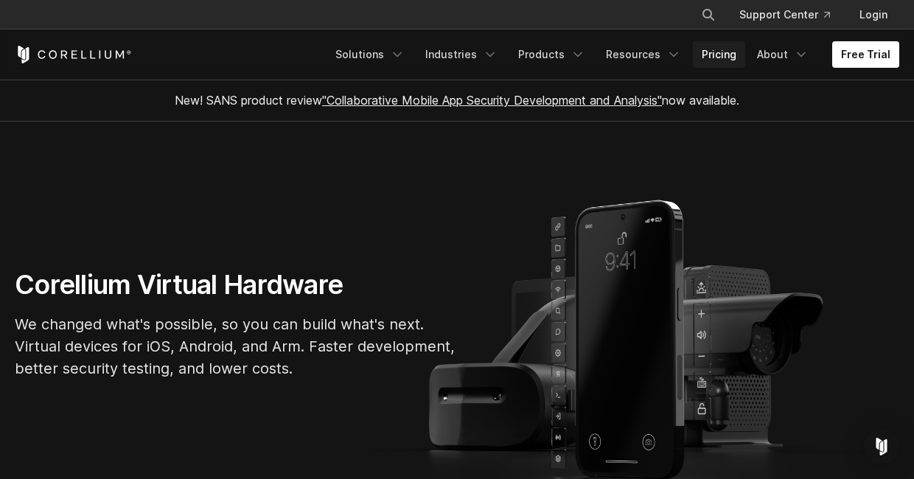
click at [715, 56] on link "Pricing" at bounding box center [719, 54] width 52 height 27
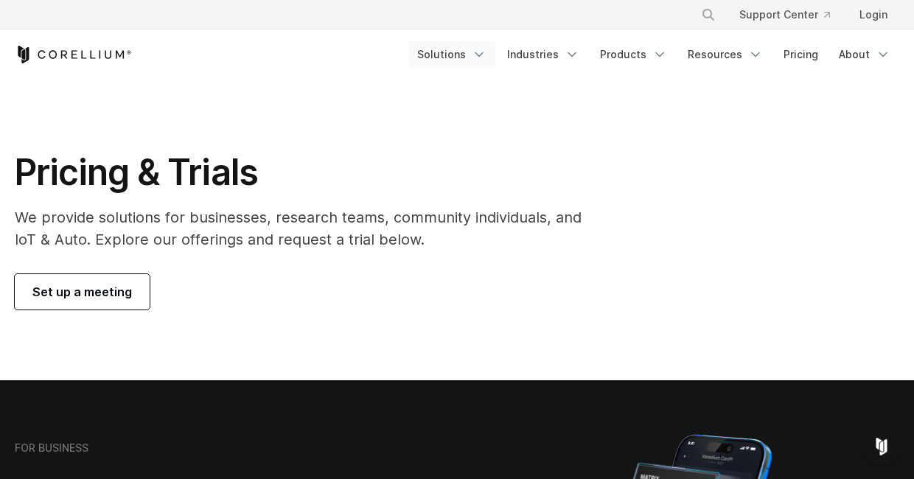
click at [481, 52] on icon "Navigation Menu" at bounding box center [479, 54] width 15 height 15
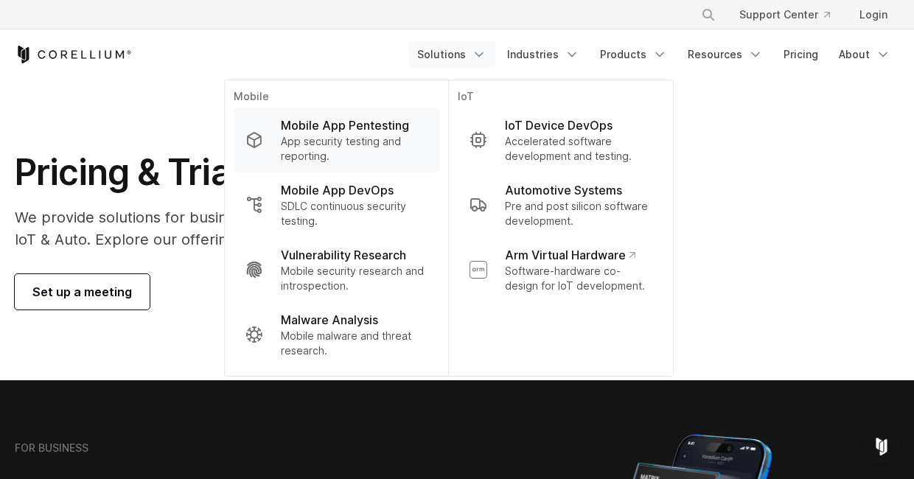
click at [355, 144] on p "App security testing and reporting." at bounding box center [354, 148] width 147 height 29
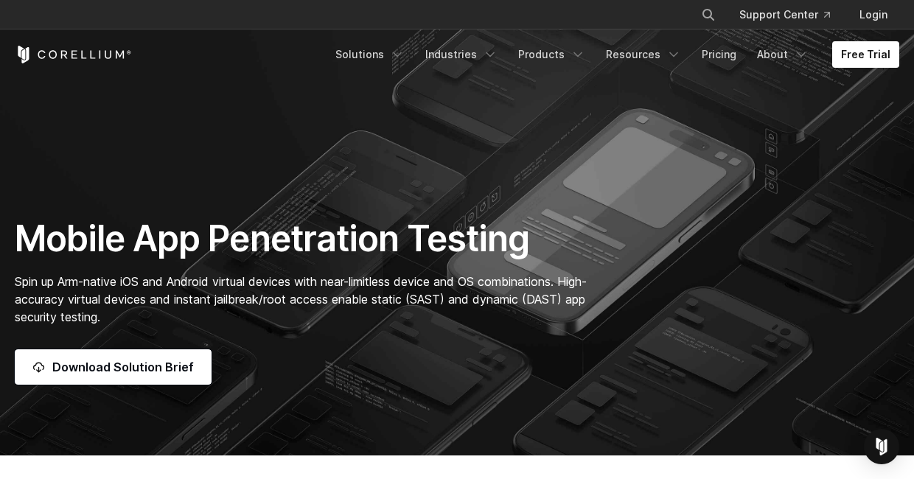
click at [76, 55] on icon "Corellium Home" at bounding box center [73, 55] width 117 height 18
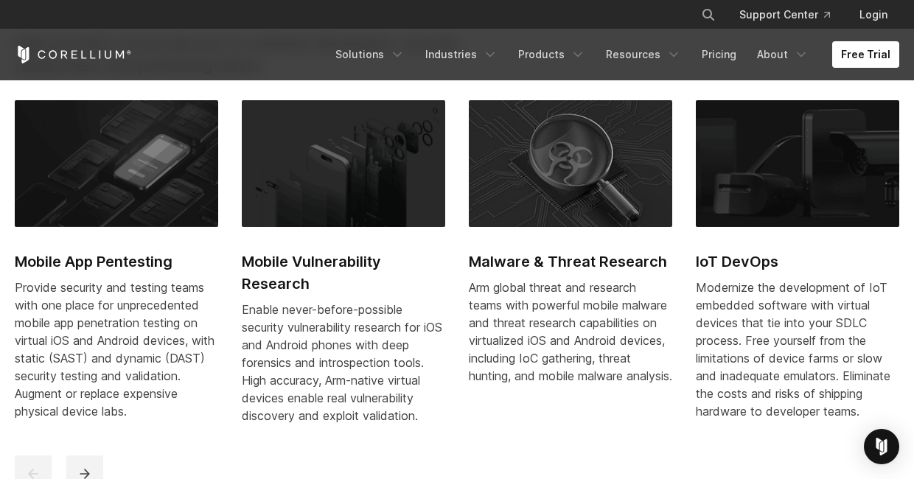
scroll to position [633, 0]
